Goal: Task Accomplishment & Management: Use online tool/utility

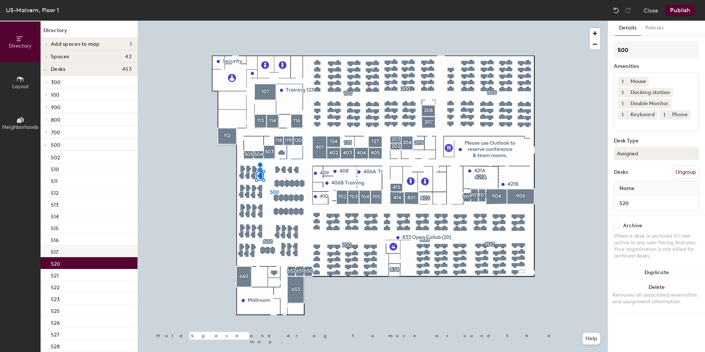
click at [60, 252] on div "517" at bounding box center [89, 251] width 97 height 12
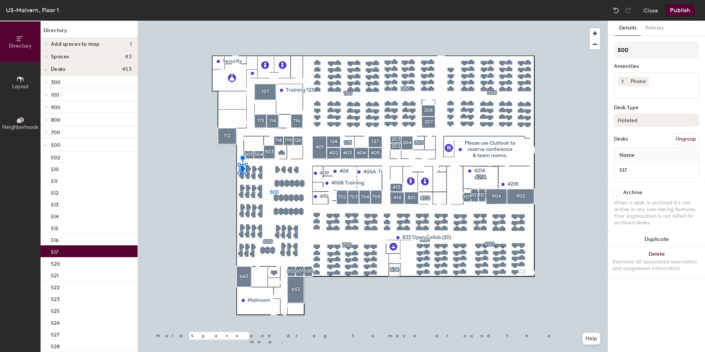
click at [635, 122] on button "Hoteled" at bounding box center [656, 120] width 85 height 13
click at [635, 139] on div "Assigned" at bounding box center [651, 142] width 74 height 11
click at [677, 10] on button "Publish" at bounding box center [679, 10] width 29 height 12
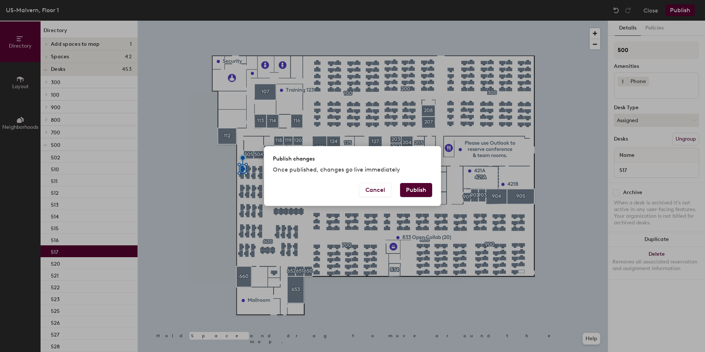
click at [416, 184] on button "Publish" at bounding box center [416, 190] width 32 height 14
